Goal: Communication & Community: Answer question/provide support

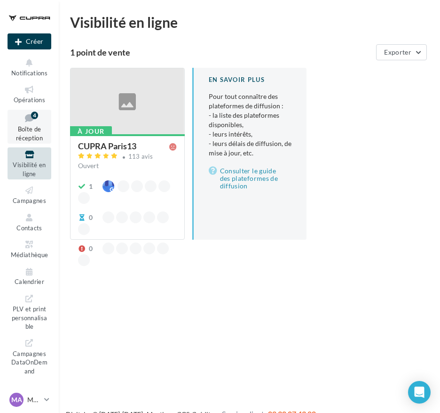
click at [18, 126] on span "Boîte de réception" at bounding box center [29, 133] width 27 height 16
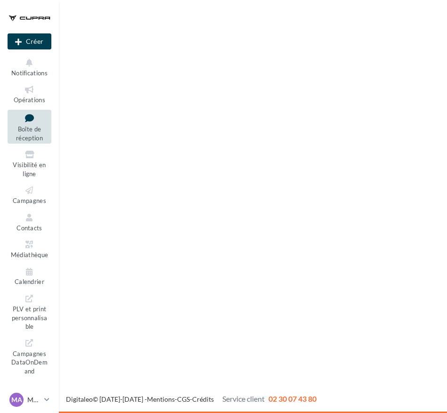
click at [19, 170] on span "Visibilité en ligne" at bounding box center [29, 169] width 33 height 16
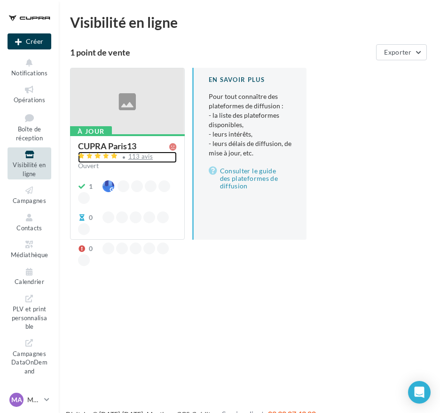
click at [128, 156] on div "113 avis" at bounding box center [140, 156] width 25 height 6
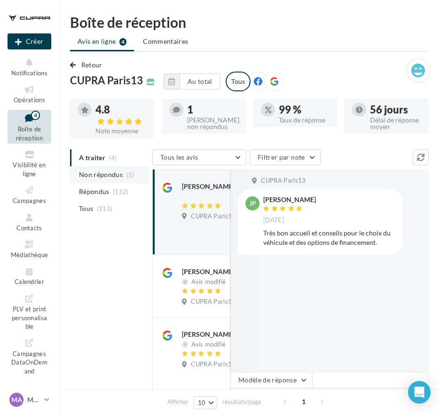
click at [110, 175] on span "Non répondus" at bounding box center [101, 174] width 44 height 9
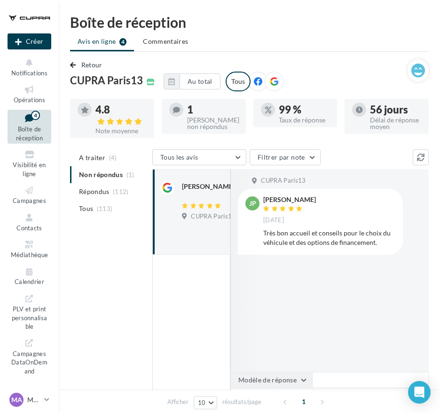
click at [263, 379] on button "Modèle de réponse" at bounding box center [272, 380] width 82 height 16
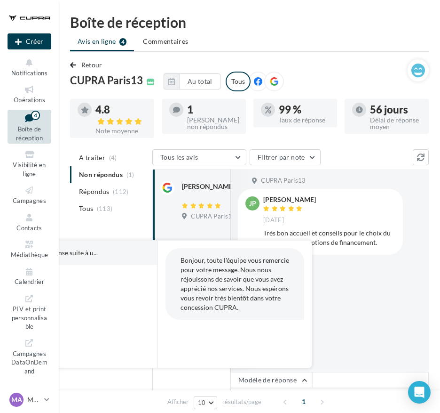
click at [358, 276] on div "CUPRA [GEOGRAPHIC_DATA] JP [PERSON_NAME] [DATE] Très bon accueil et conseils po…" at bounding box center [330, 270] width 199 height 203
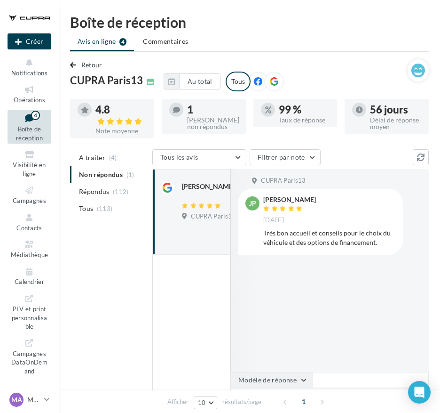
click at [277, 380] on button "Modèle de réponse" at bounding box center [272, 380] width 82 height 16
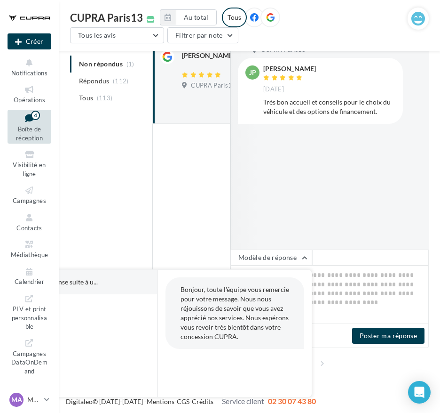
scroll to position [144, 0]
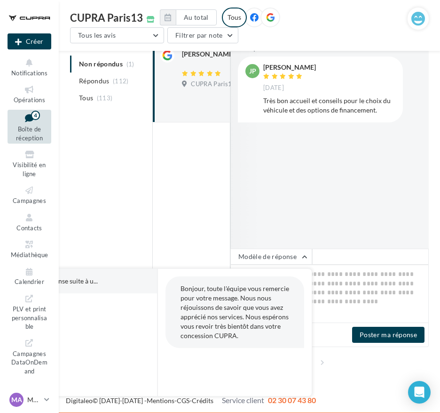
click at [233, 297] on span "Bonjour, toute l'équipe vous remercie pour votre message. Nous nous réjouissons…" at bounding box center [235, 311] width 109 height 55
click at [93, 287] on button "Exemple de réponse suite à u..." at bounding box center [66, 281] width 129 height 24
type textarea "**********"
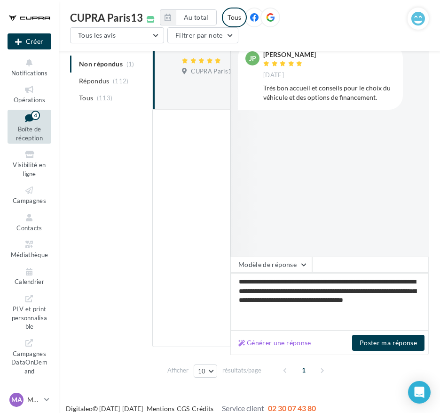
scroll to position [160, 0]
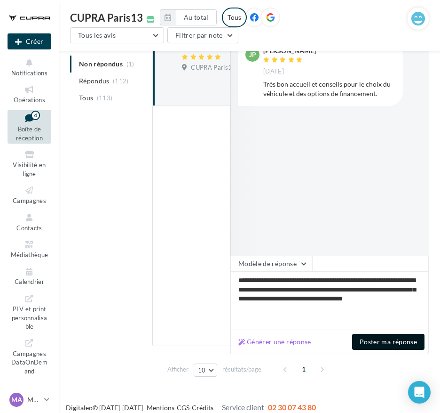
click at [381, 348] on button "Poster ma réponse" at bounding box center [388, 342] width 72 height 16
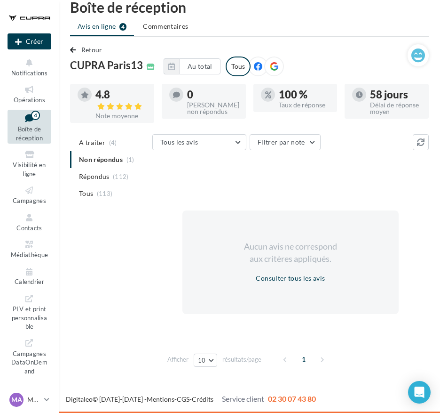
scroll to position [0, 0]
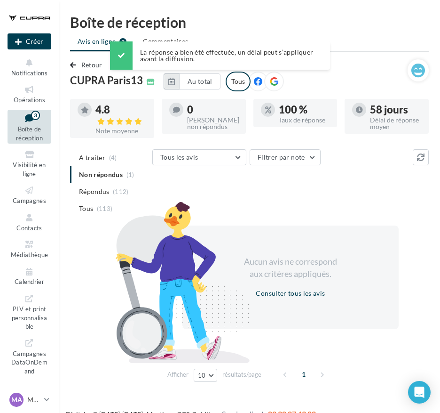
click at [173, 79] on icon "button" at bounding box center [171, 82] width 7 height 8
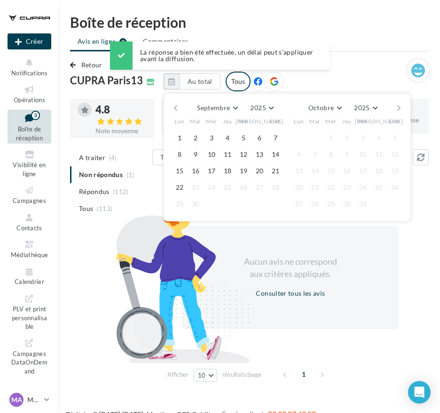
click at [176, 107] on button "button" at bounding box center [176, 107] width 8 height 13
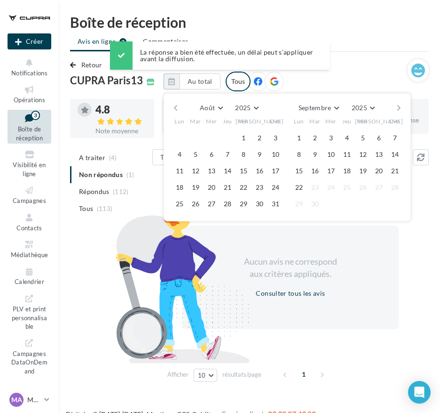
click at [176, 107] on button "button" at bounding box center [176, 107] width 8 height 13
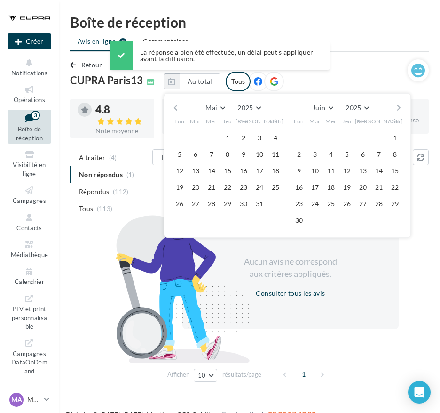
click at [176, 107] on button "button" at bounding box center [176, 107] width 8 height 13
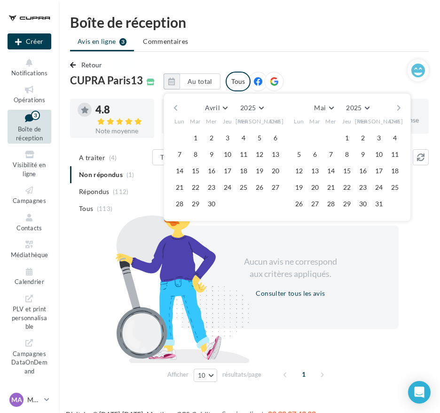
click at [176, 107] on button "button" at bounding box center [176, 107] width 8 height 13
click at [176, 108] on button "button" at bounding box center [176, 107] width 8 height 13
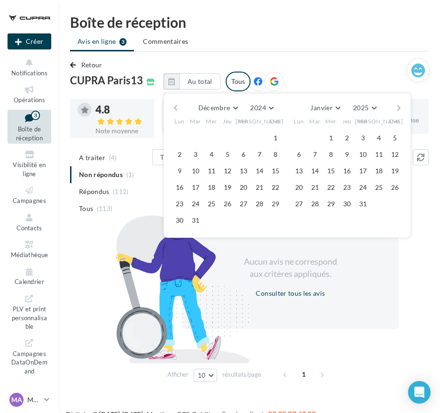
click at [400, 105] on button "button" at bounding box center [399, 107] width 8 height 13
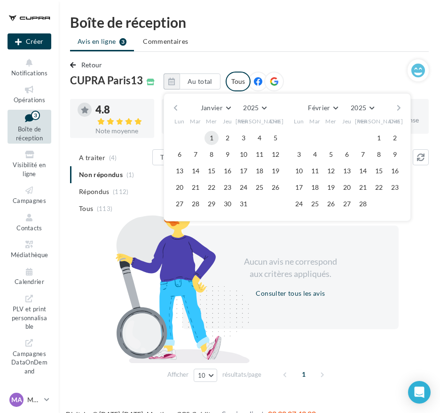
click at [213, 140] on button "1" at bounding box center [212, 138] width 14 height 14
click at [400, 104] on button "button" at bounding box center [399, 107] width 8 height 13
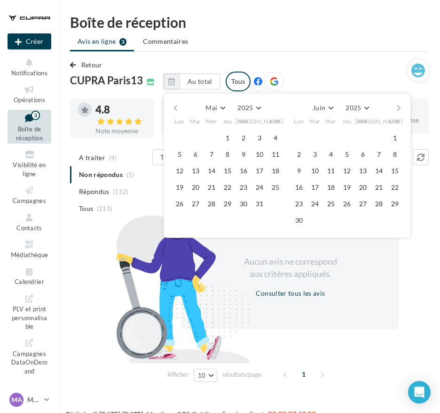
click at [400, 104] on button "button" at bounding box center [399, 107] width 8 height 13
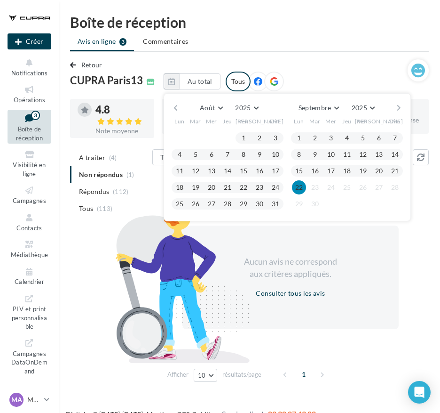
click at [300, 185] on button "22" at bounding box center [299, 187] width 14 height 14
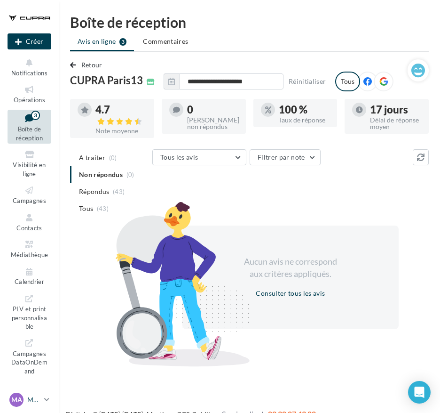
click at [35, 399] on p "MAELYS AUVRAY" at bounding box center [33, 399] width 13 height 9
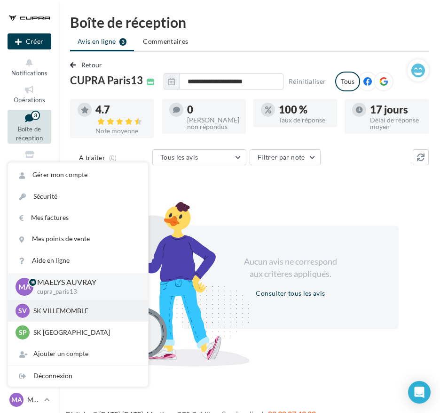
click at [48, 312] on p "SK VILLEMOMBLE" at bounding box center [85, 310] width 104 height 9
